Goal: Information Seeking & Learning: Understand process/instructions

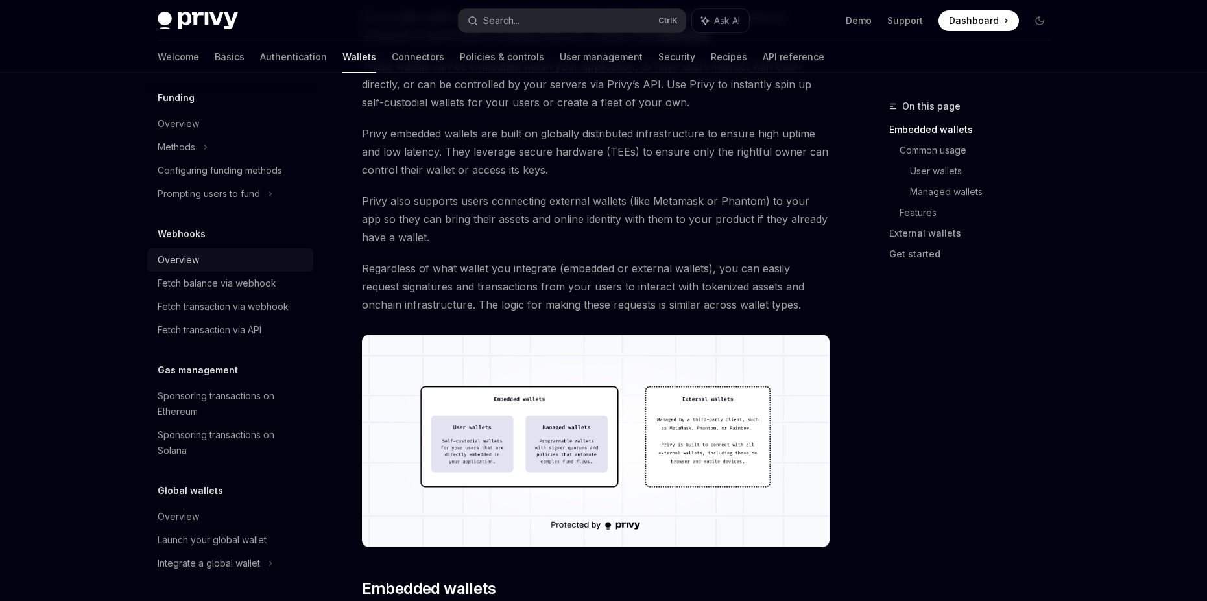
scroll to position [443, 0]
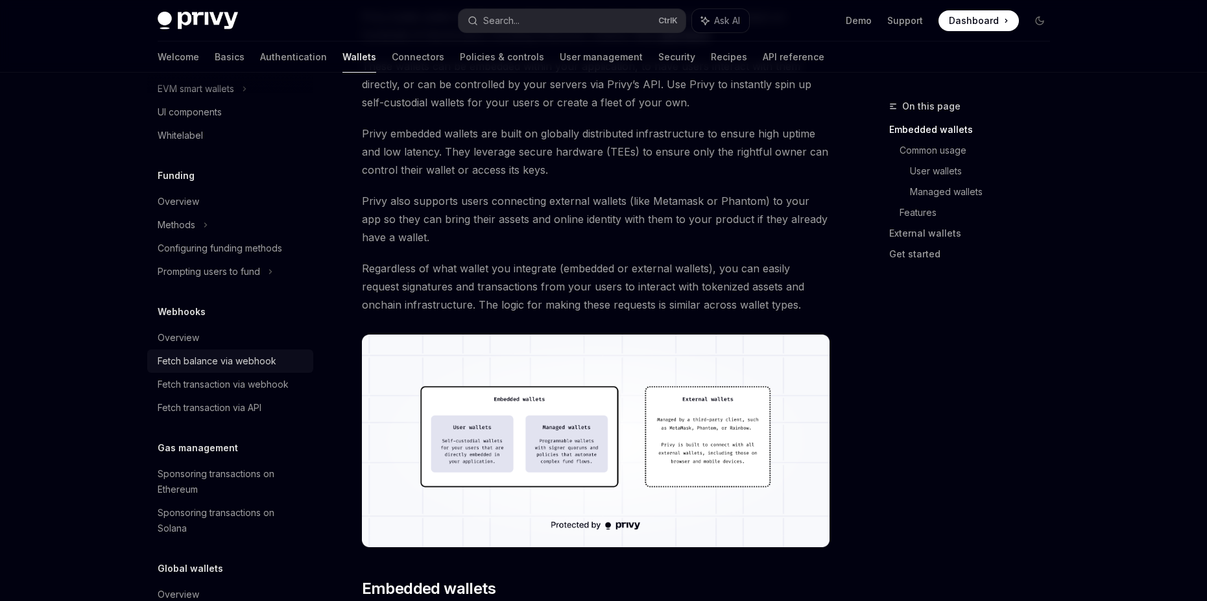
click at [203, 366] on div "Fetch balance via webhook" at bounding box center [217, 362] width 119 height 16
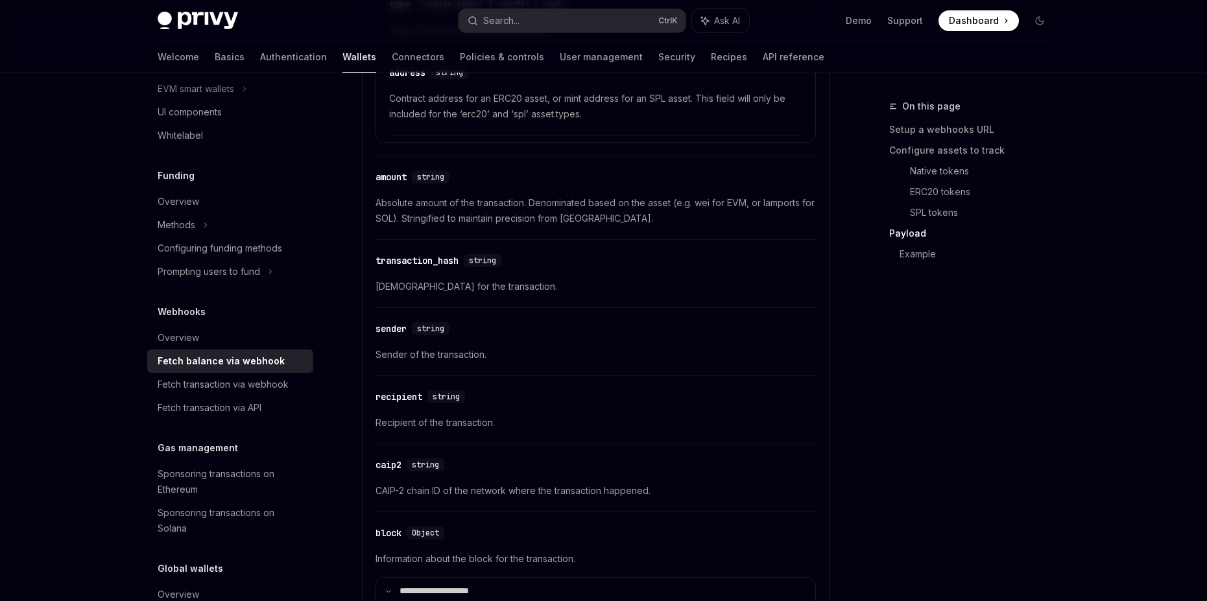
scroll to position [1868, 0]
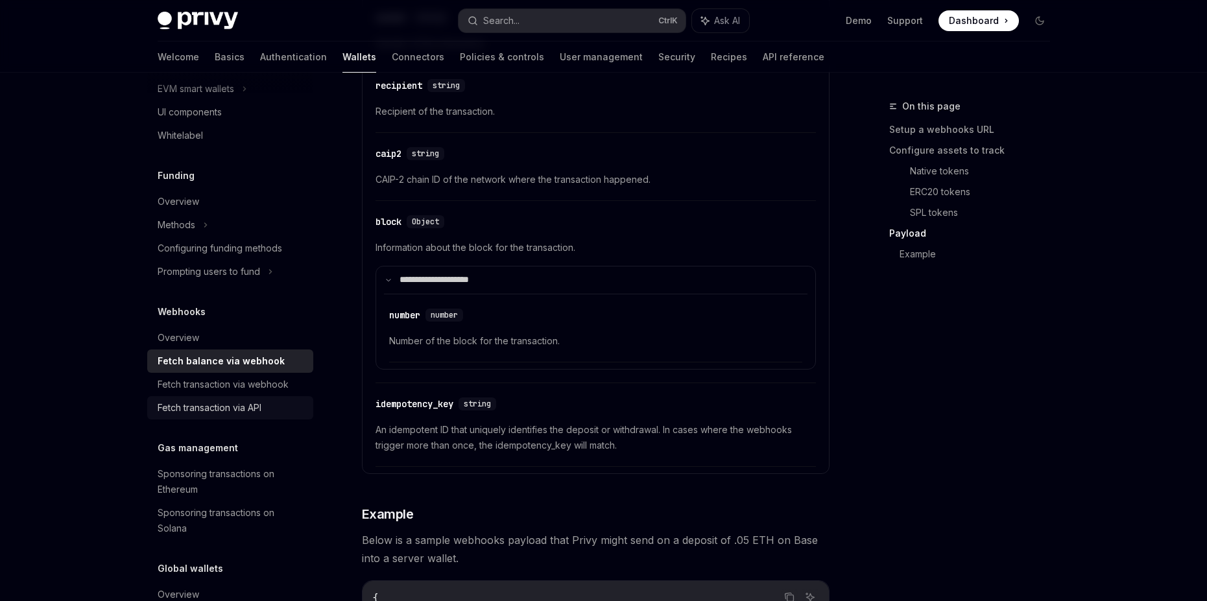
click at [171, 404] on div "Fetch transaction via API" at bounding box center [210, 408] width 104 height 16
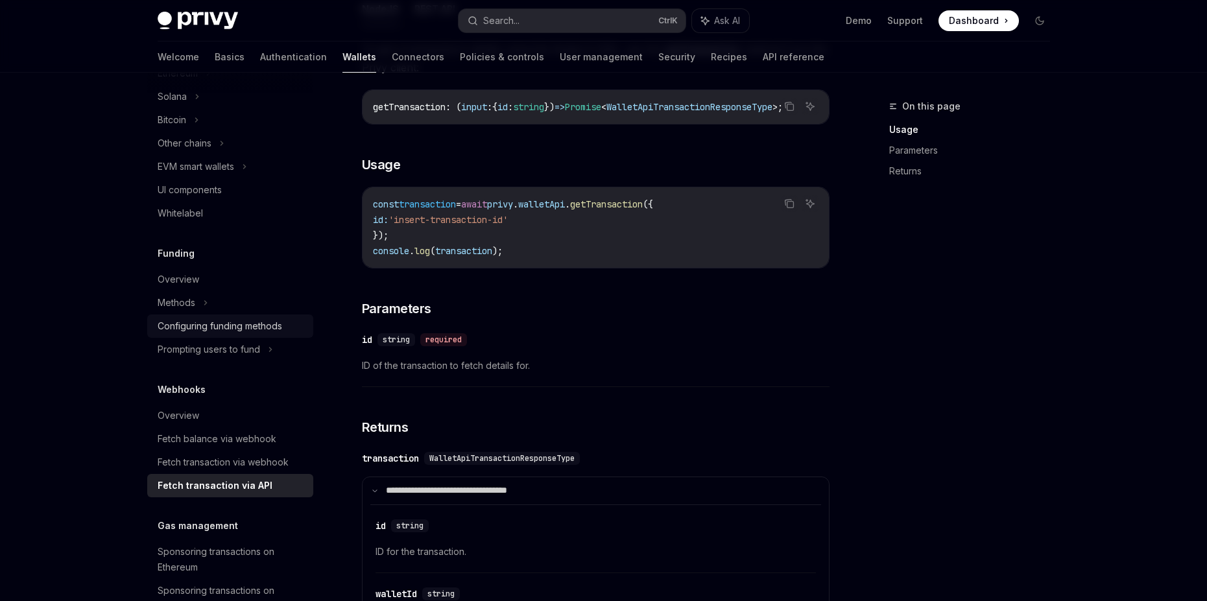
scroll to position [287, 0]
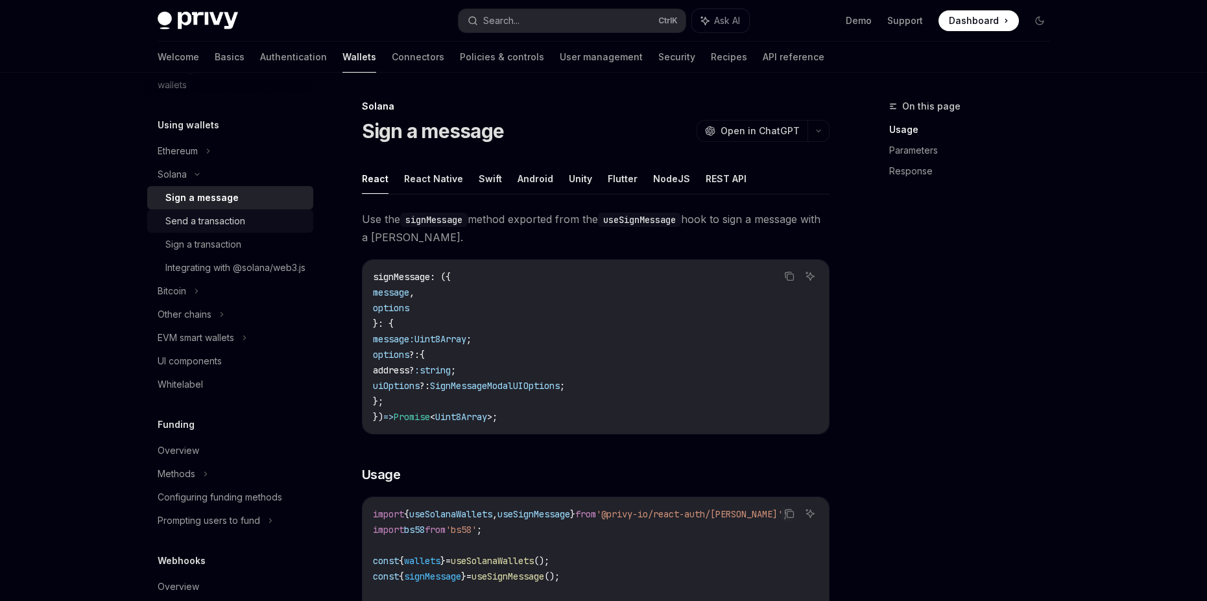
click at [240, 223] on div "Send a transaction" at bounding box center [205, 221] width 80 height 16
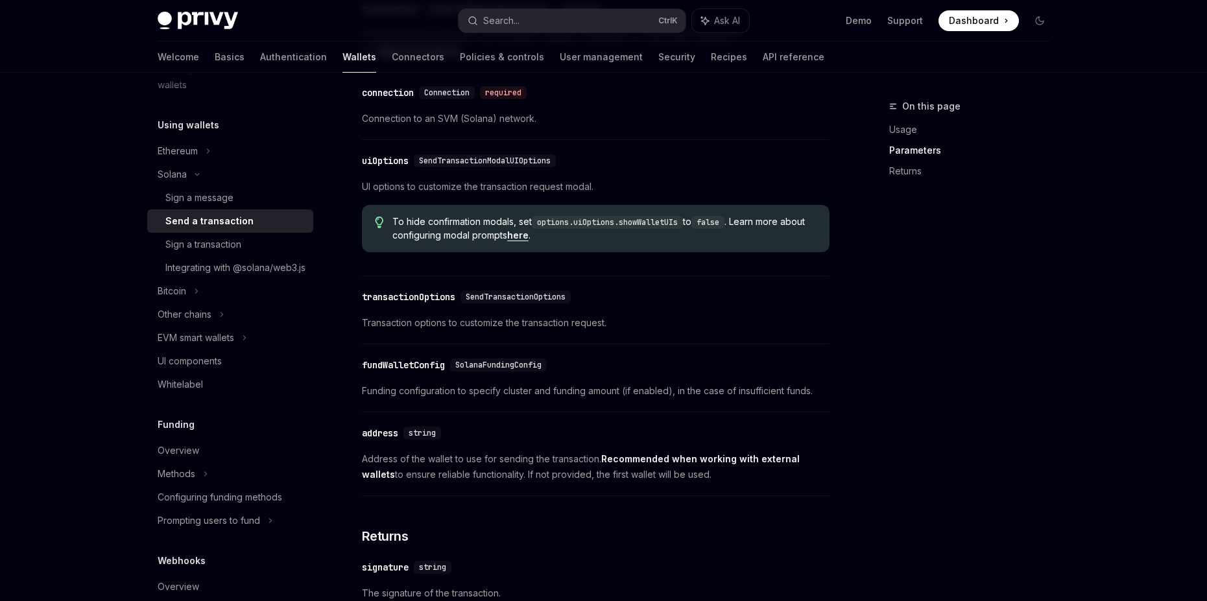
scroll to position [1479, 0]
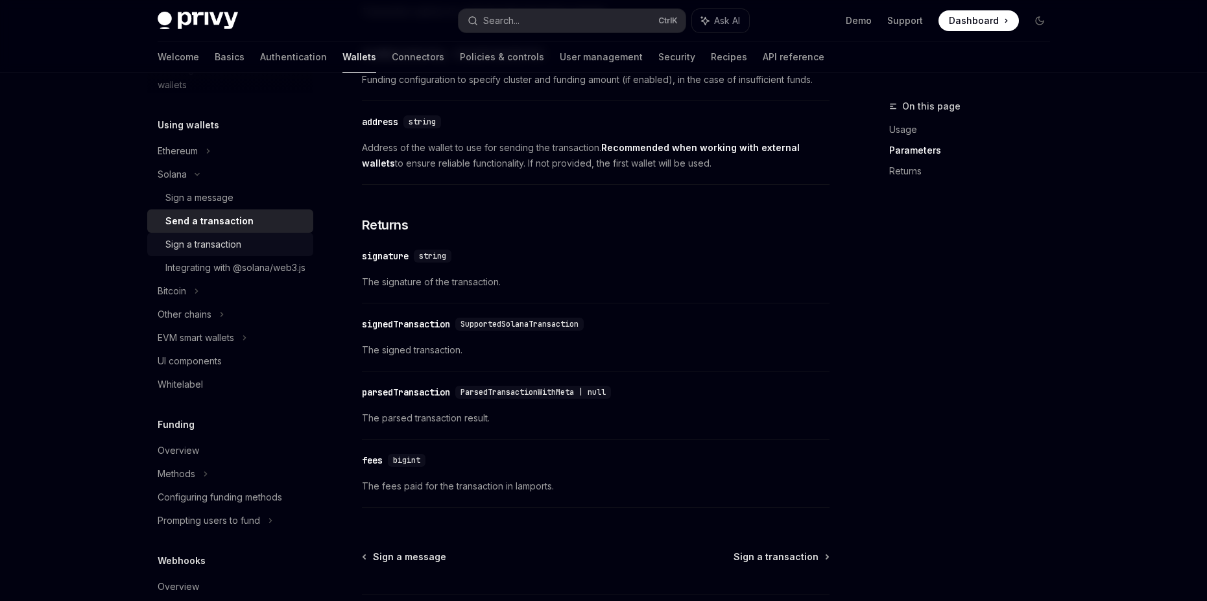
click at [248, 239] on div "Sign a transaction" at bounding box center [235, 245] width 140 height 16
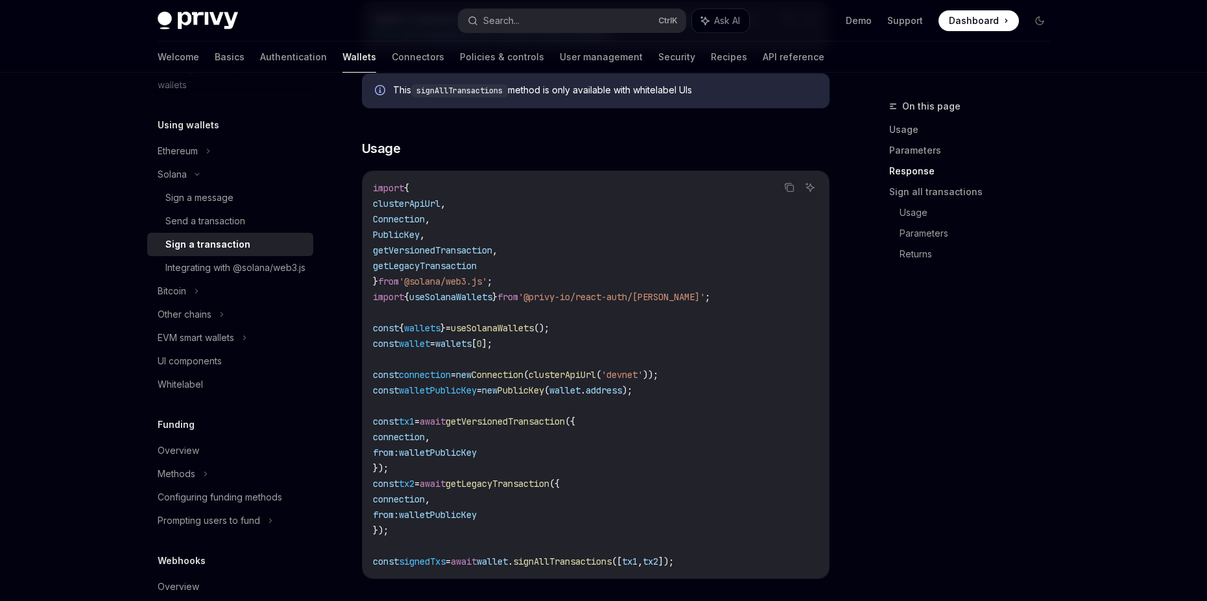
scroll to position [1323, 0]
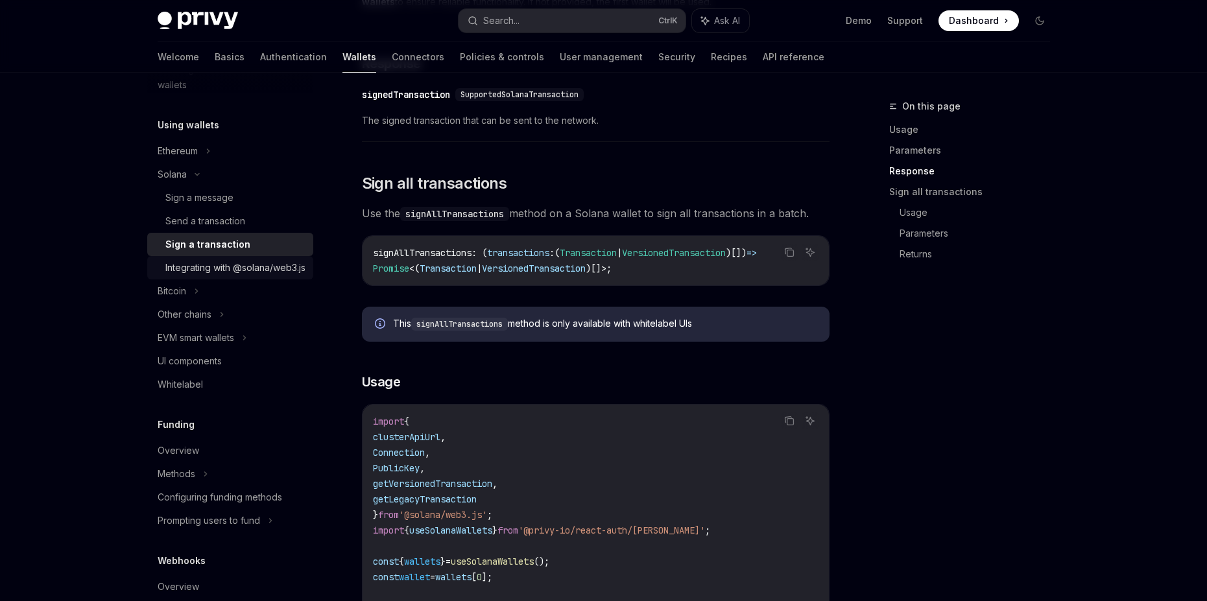
click at [247, 267] on div "Integrating with @solana/web3.js" at bounding box center [235, 268] width 140 height 16
type textarea "*"
